Goal: Information Seeking & Learning: Learn about a topic

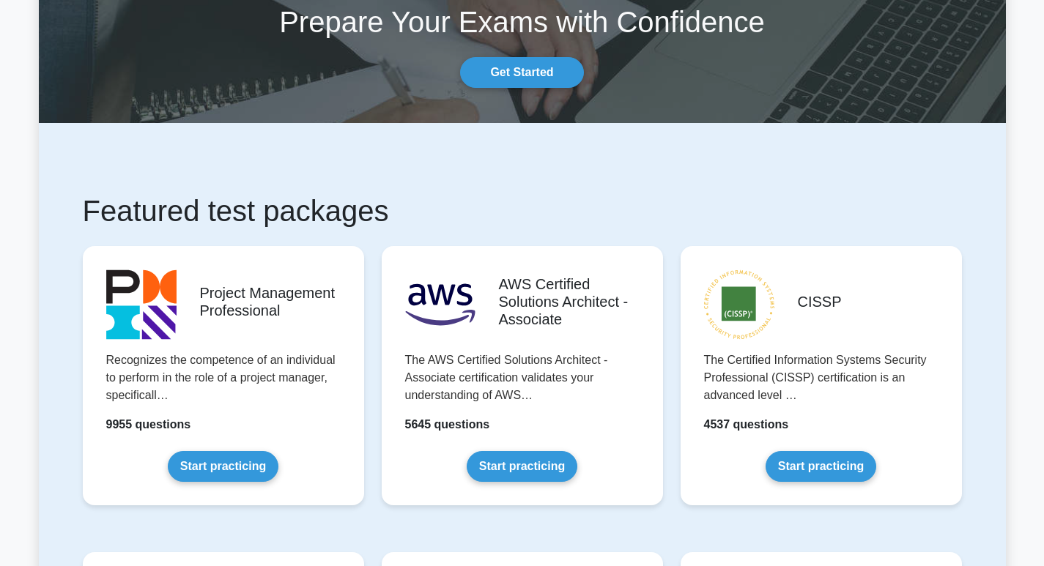
scroll to position [220, 0]
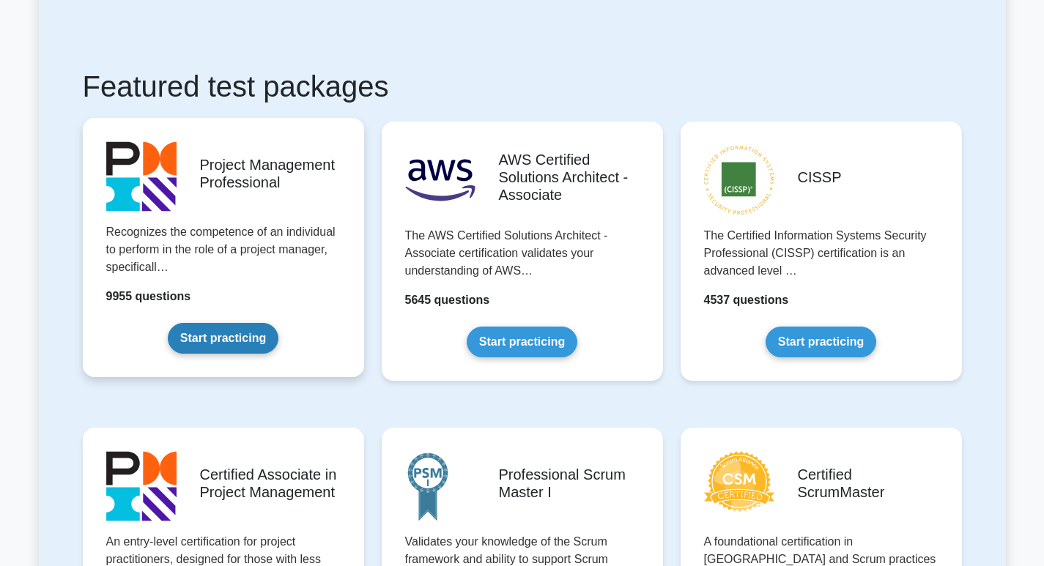
click at [218, 323] on link "Start practicing" at bounding box center [223, 338] width 111 height 31
